Goal: Transaction & Acquisition: Book appointment/travel/reservation

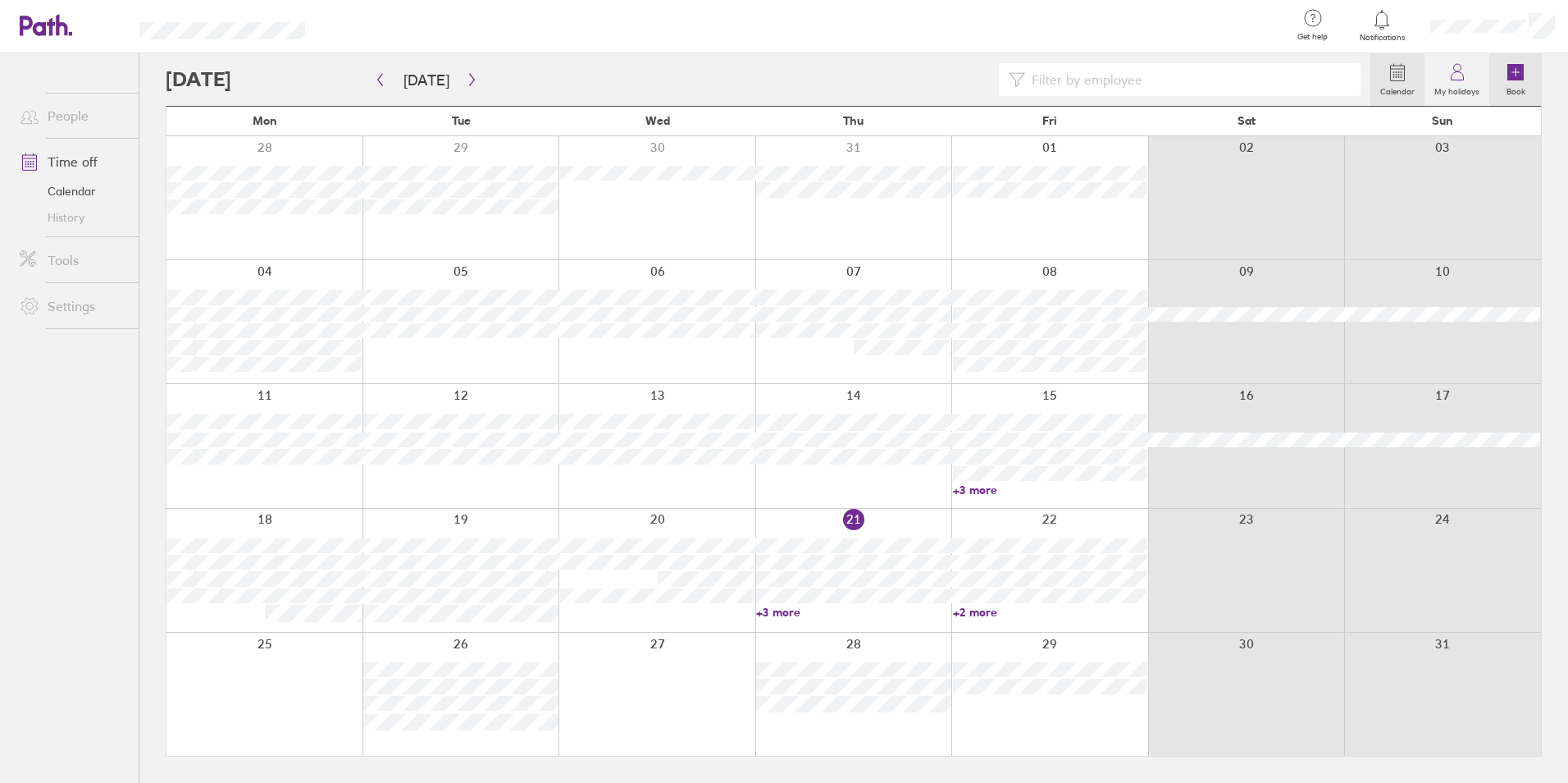
click at [1523, 81] on icon at bounding box center [1515, 72] width 19 height 19
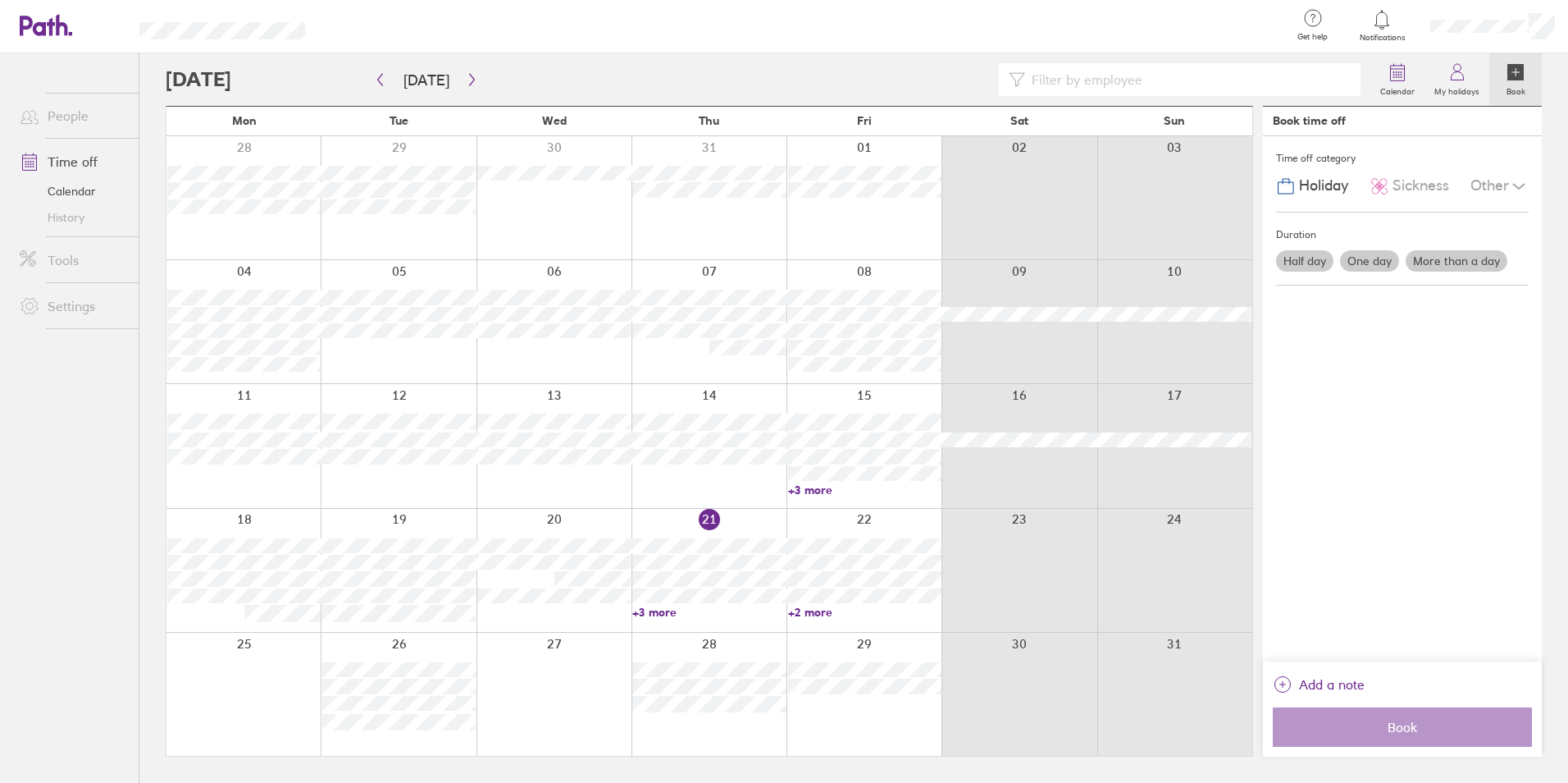
click at [1321, 185] on span "Holiday" at bounding box center [1324, 185] width 50 height 17
click at [1299, 188] on span "Holiday" at bounding box center [1324, 185] width 50 height 17
click at [1287, 188] on icon at bounding box center [1285, 185] width 19 height 19
click at [1456, 260] on label "More than a day" at bounding box center [1456, 261] width 102 height 21
click at [0, 0] on input "More than a day" at bounding box center [0, 0] width 0 height 0
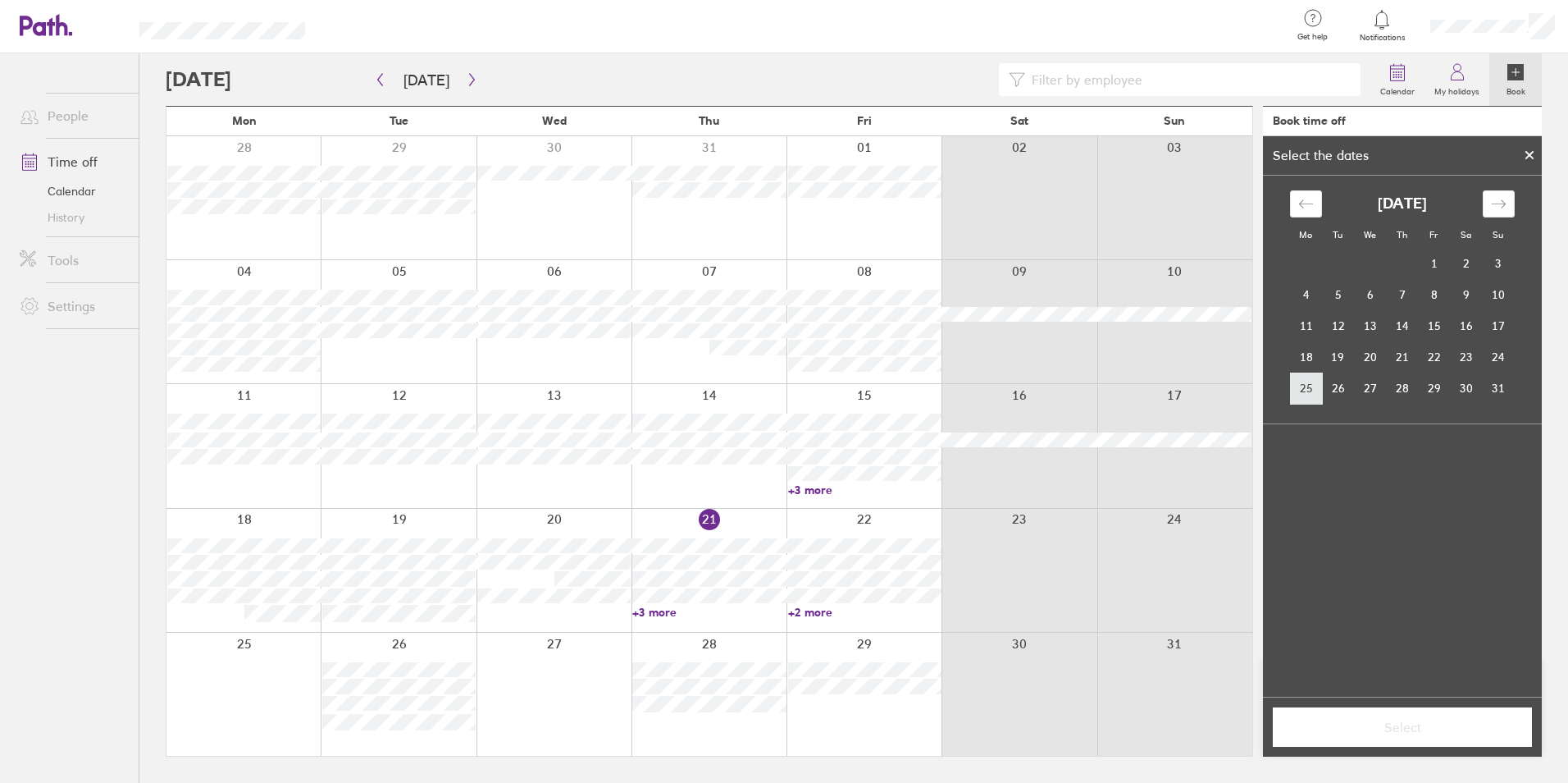
click at [1317, 390] on td "25" at bounding box center [1306, 388] width 32 height 31
click at [1490, 393] on td "31" at bounding box center [1497, 388] width 32 height 31
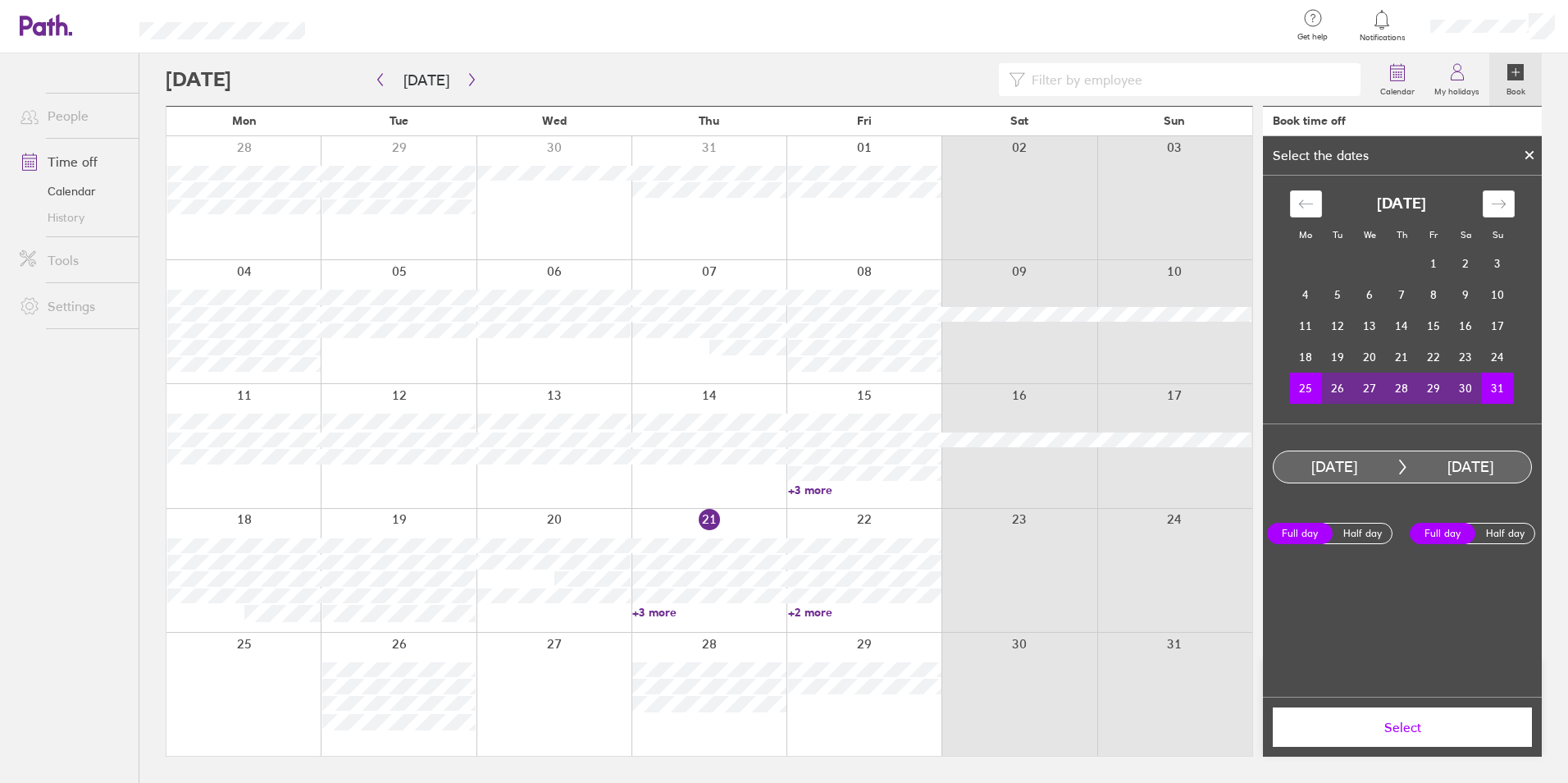
click at [1337, 391] on td "26" at bounding box center [1338, 388] width 32 height 31
click at [1495, 384] on td "31" at bounding box center [1497, 388] width 32 height 31
click at [1470, 389] on td "30" at bounding box center [1465, 388] width 32 height 31
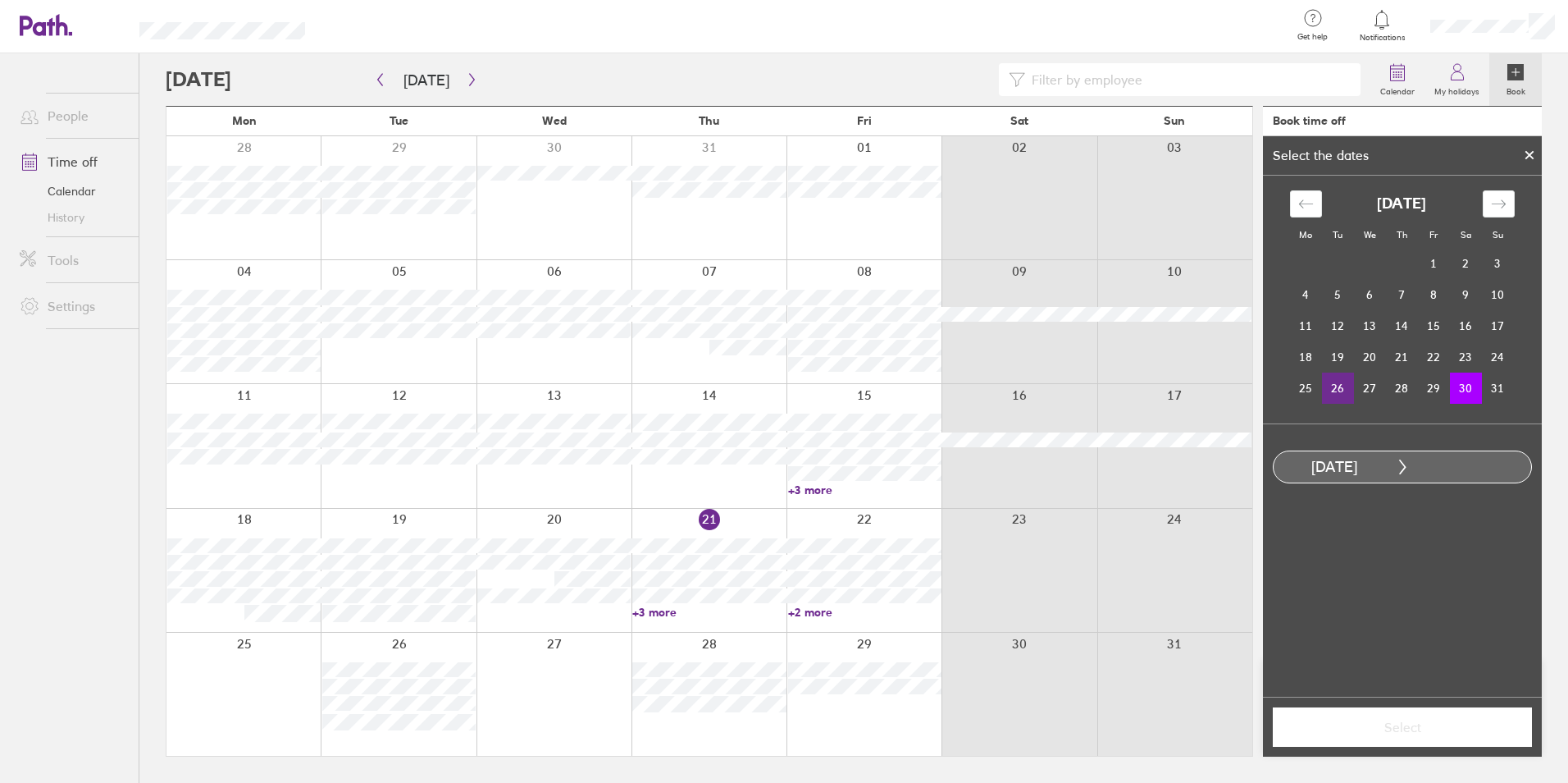
click at [1342, 392] on td "26" at bounding box center [1338, 388] width 32 height 31
click at [1427, 386] on td "29" at bounding box center [1433, 388] width 32 height 31
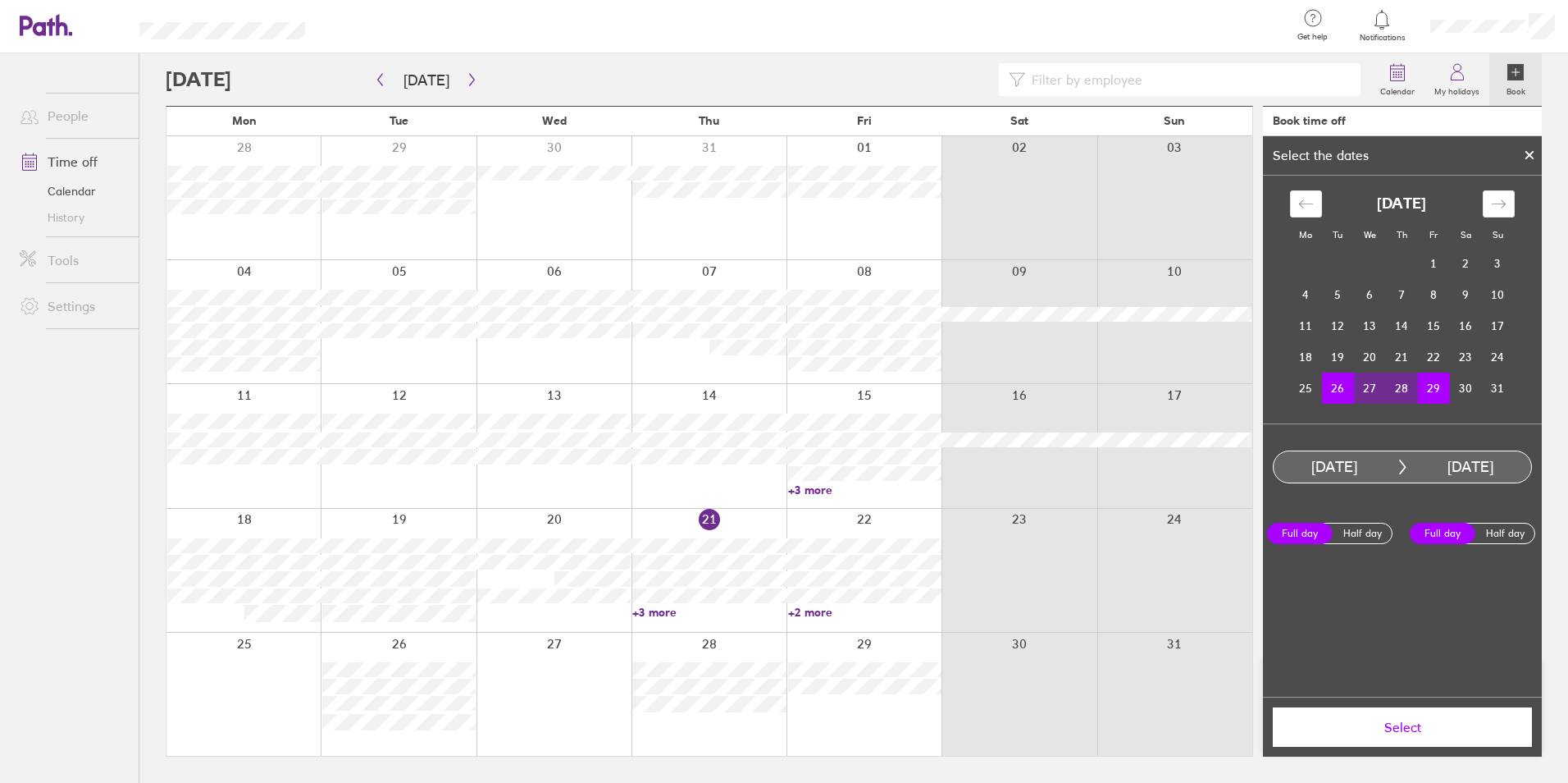
click at [1435, 728] on span "Select" at bounding box center [1401, 727] width 236 height 15
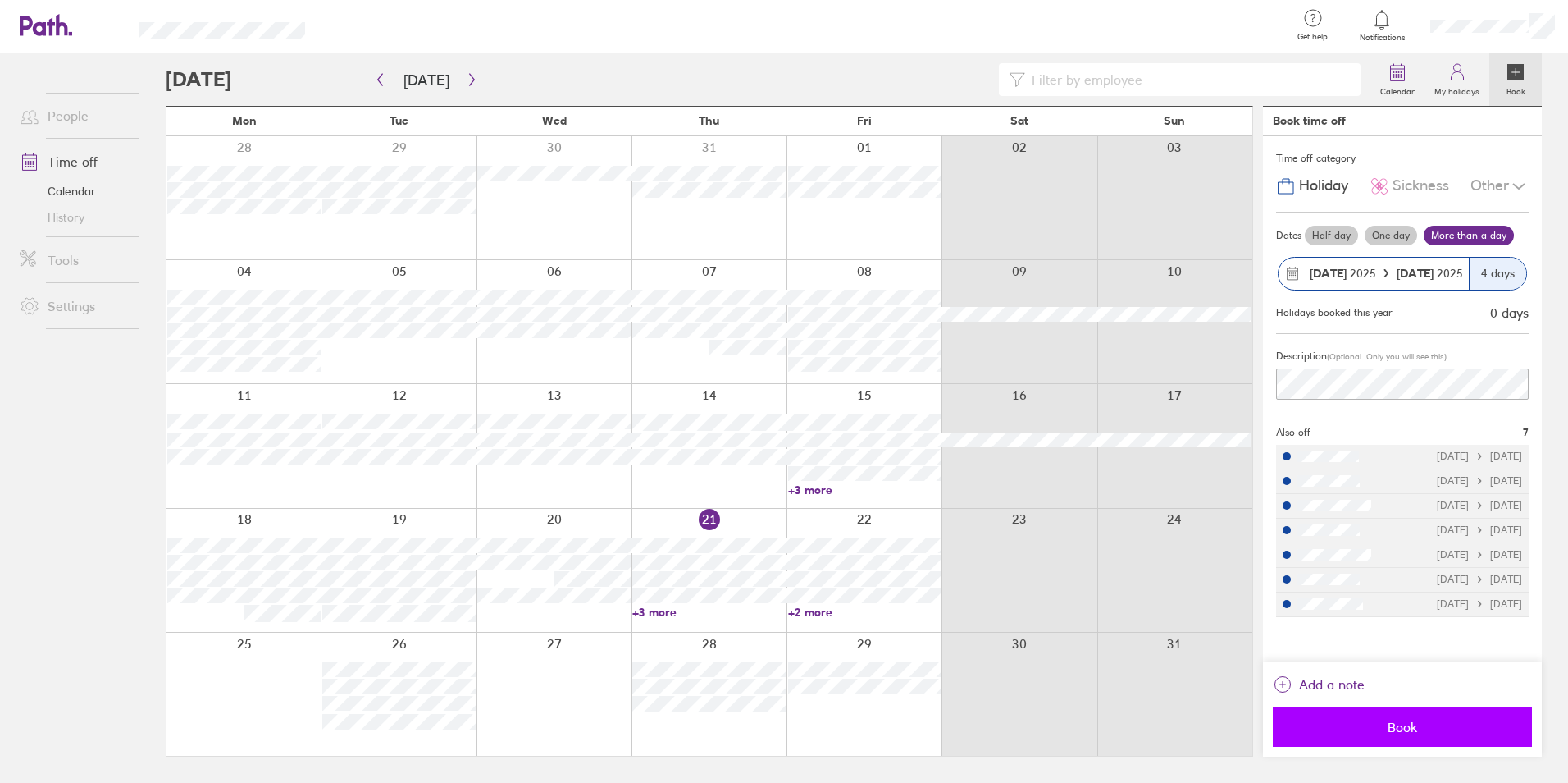
click at [1377, 721] on span "Book" at bounding box center [1401, 727] width 236 height 15
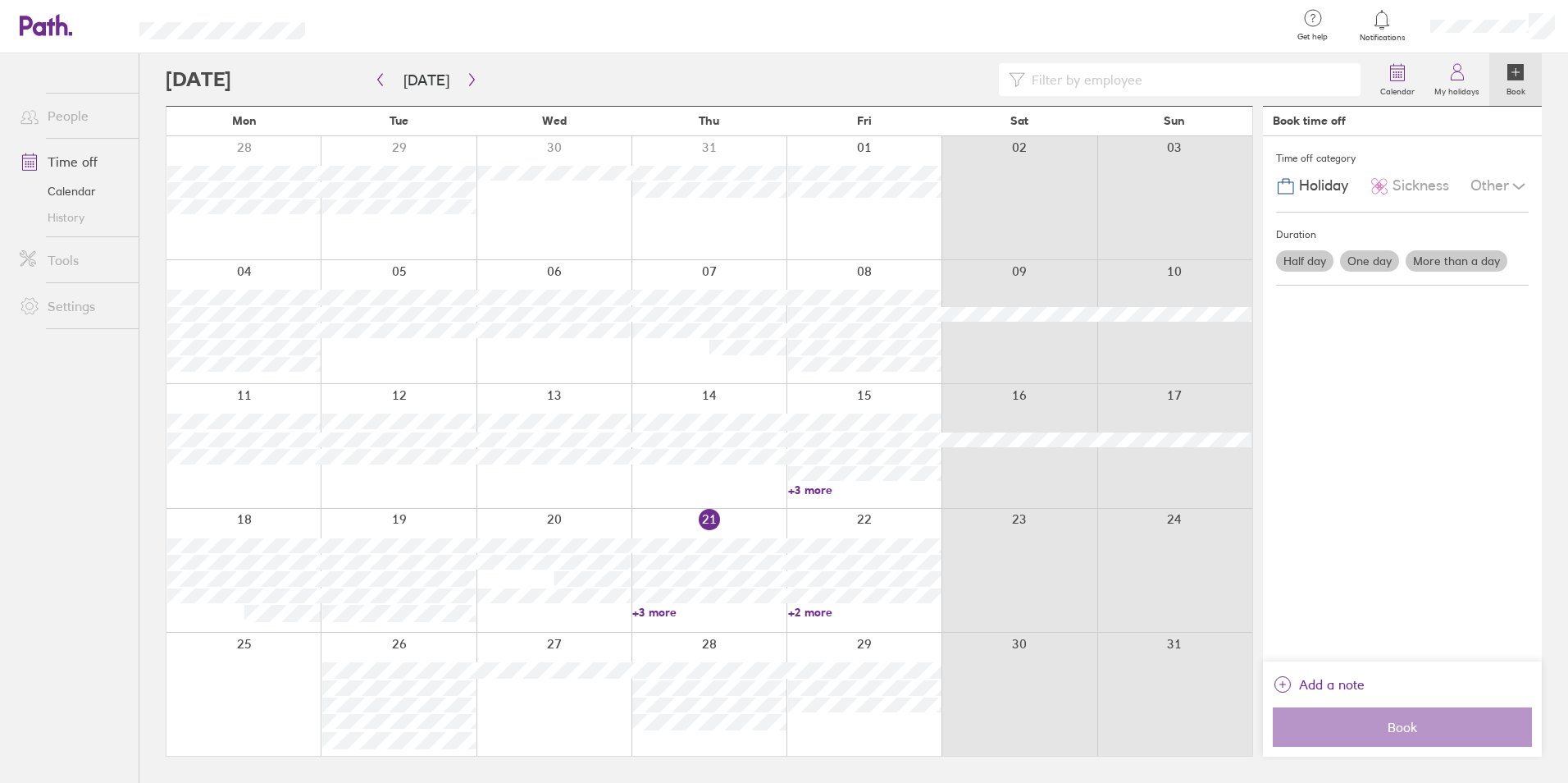
click at [54, 218] on link "History" at bounding box center [72, 218] width 132 height 27
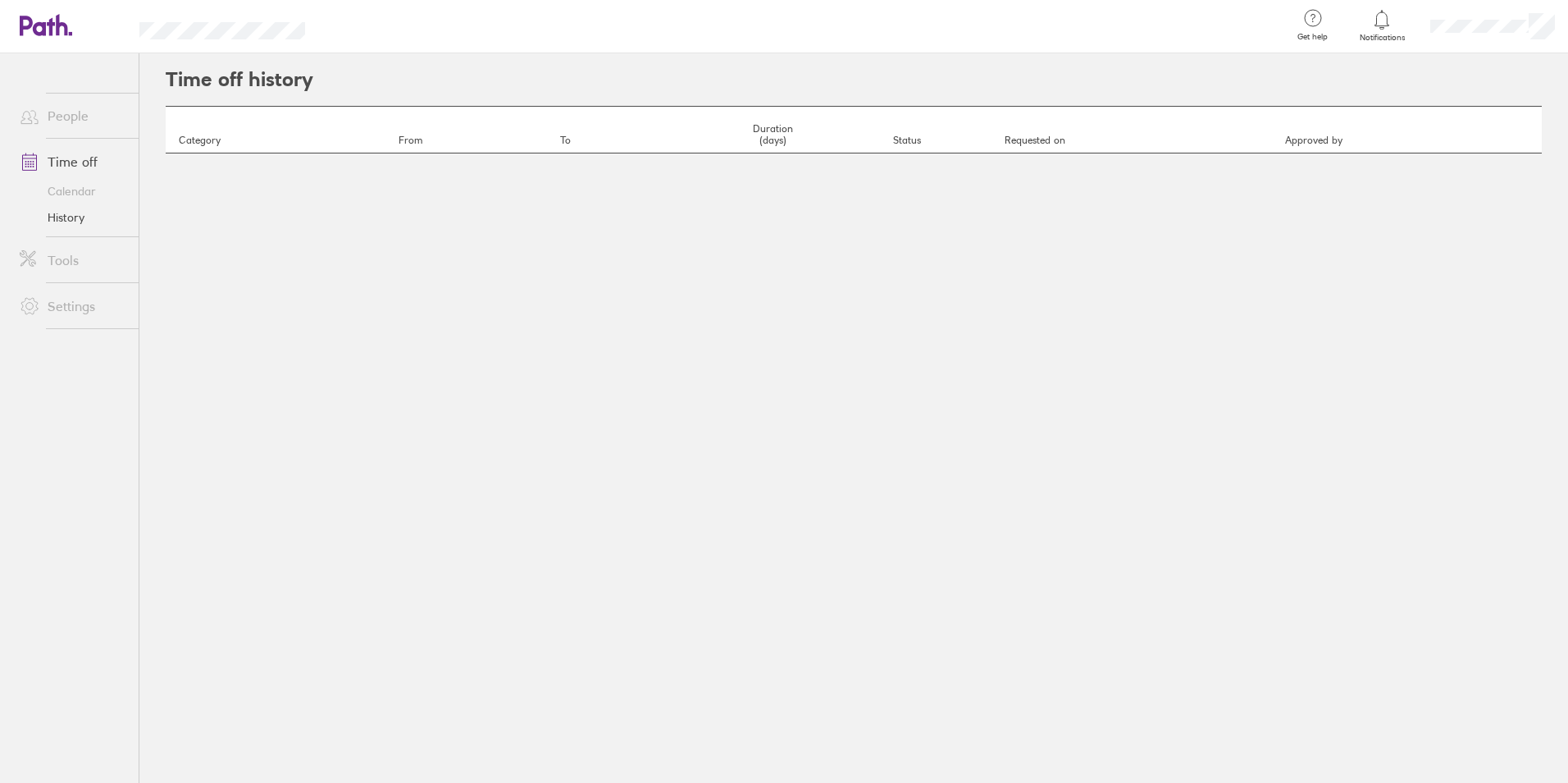
click at [66, 192] on link "Calendar" at bounding box center [72, 191] width 132 height 27
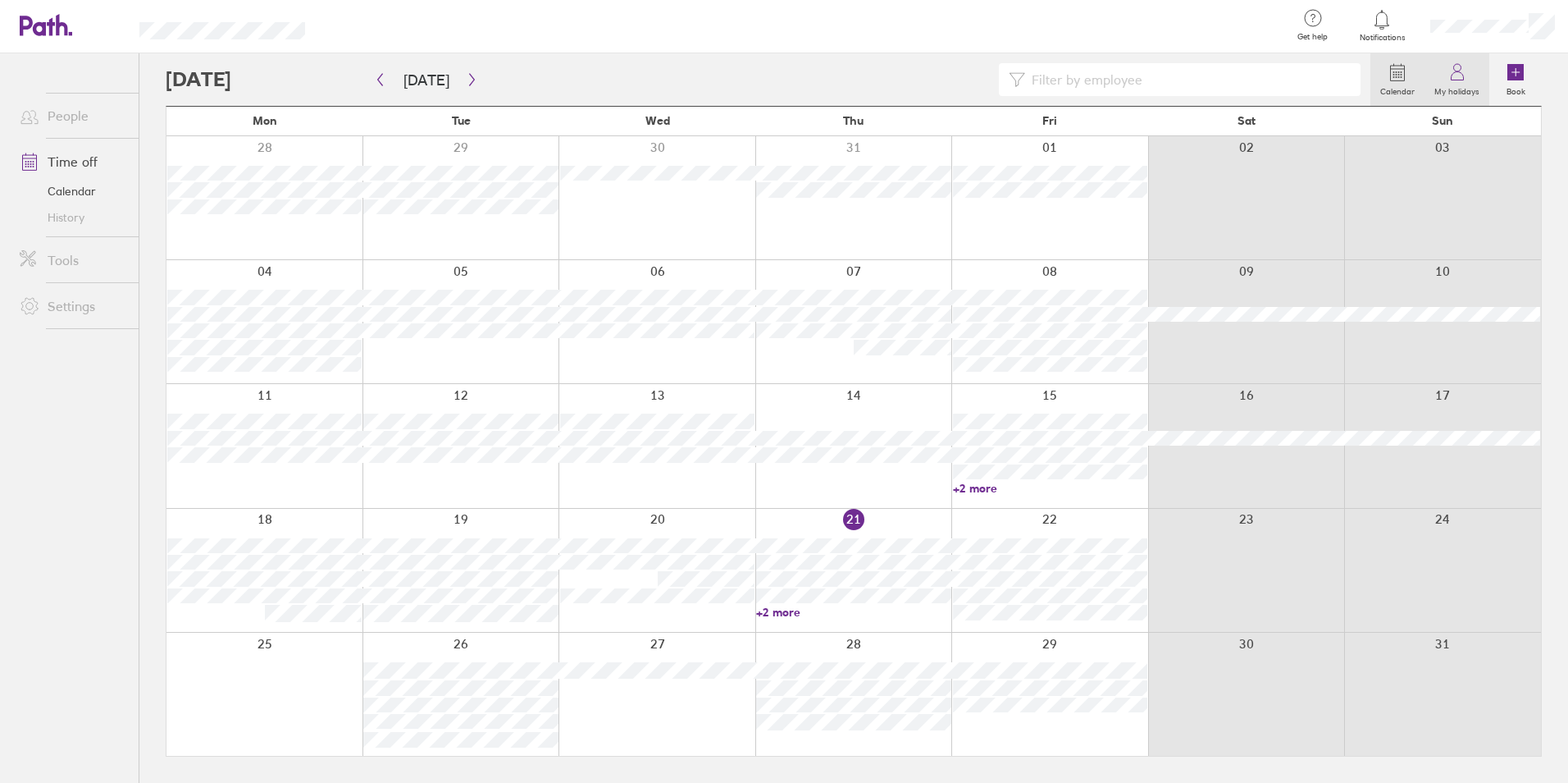
click at [1463, 83] on label "My holidays" at bounding box center [1456, 89] width 65 height 15
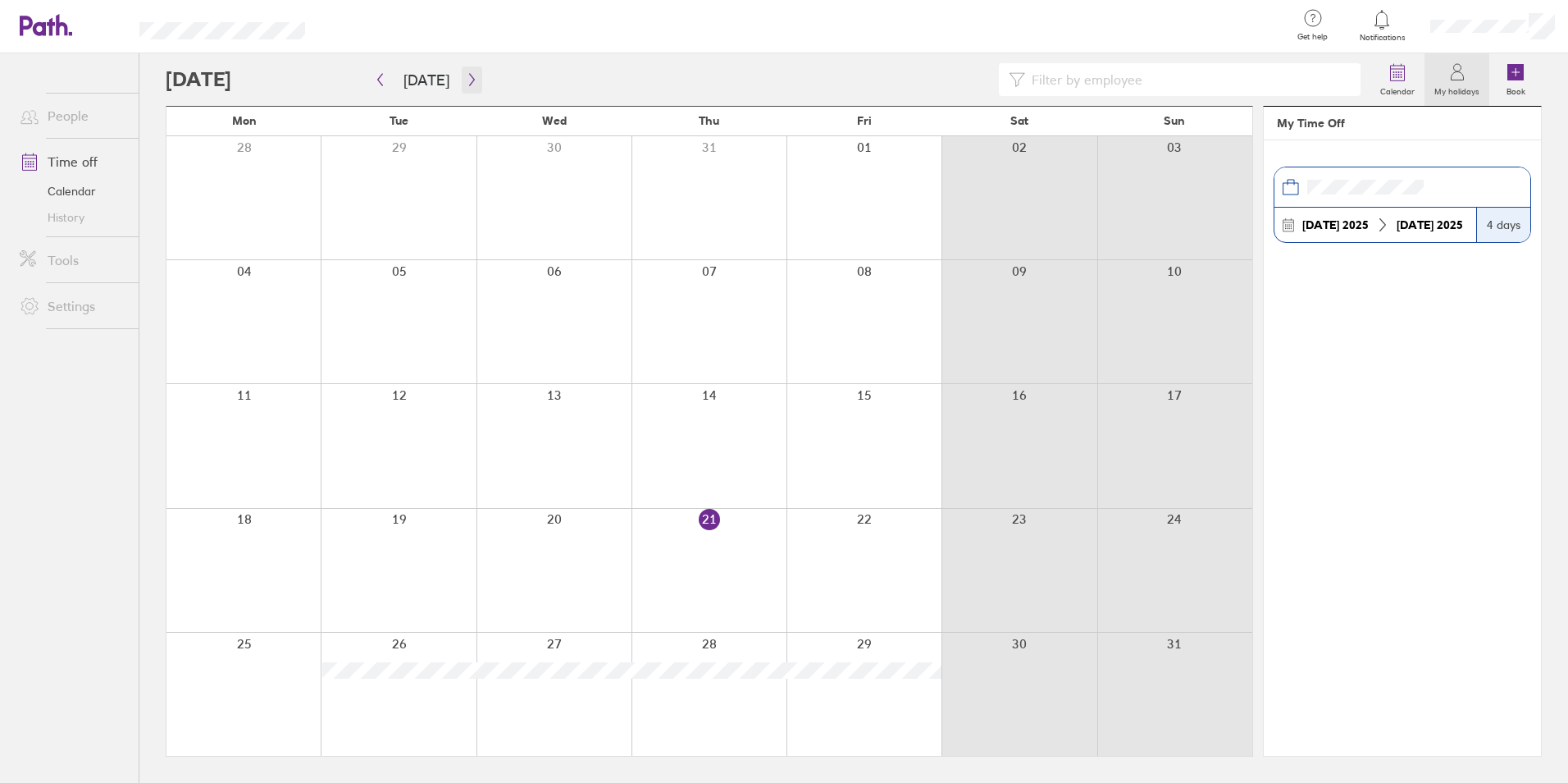
click at [462, 87] on button "button" at bounding box center [472, 79] width 20 height 27
click at [466, 84] on icon "button" at bounding box center [472, 80] width 12 height 13
click at [470, 84] on icon "button" at bounding box center [472, 80] width 12 height 13
click at [1397, 73] on circle at bounding box center [1396, 73] width 2 height 2
